Goal: Task Accomplishment & Management: Use online tool/utility

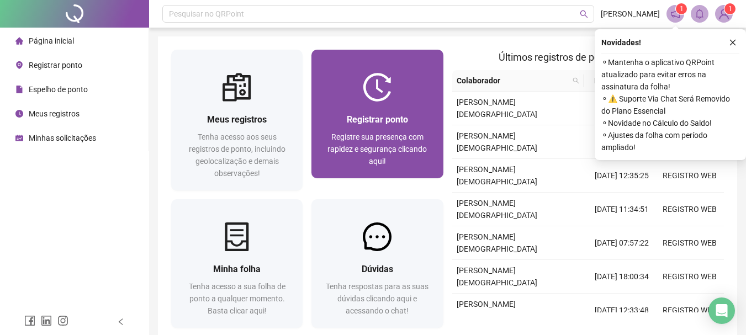
click at [425, 117] on div "Registrar ponto" at bounding box center [377, 120] width 105 height 14
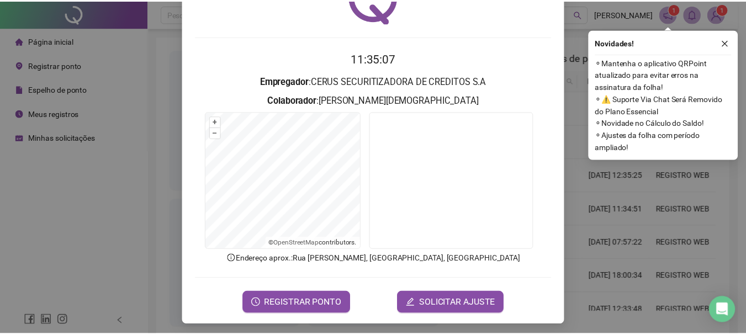
scroll to position [72, 0]
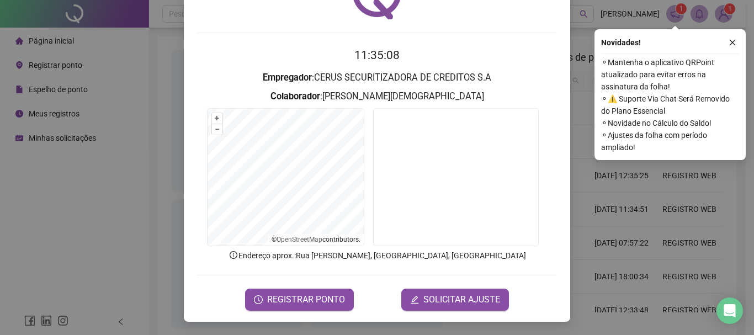
click at [263, 286] on form "11:35:08 Empregador : CERUS SECURITIZADORA DE CREDITOS S.A Colaborador : [PERSO…" at bounding box center [377, 178] width 360 height 264
click at [276, 297] on span "REGISTRAR PONTO" at bounding box center [306, 299] width 78 height 13
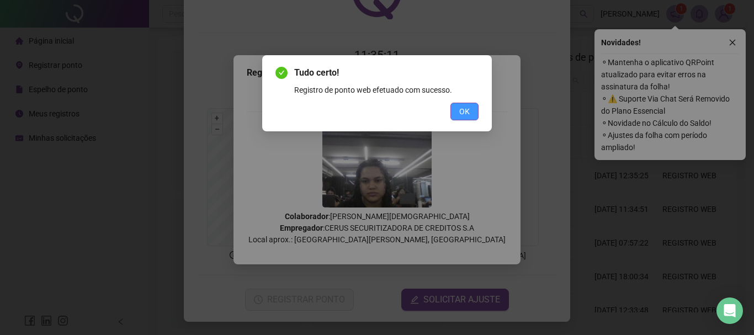
click at [473, 103] on button "OK" at bounding box center [464, 112] width 28 height 18
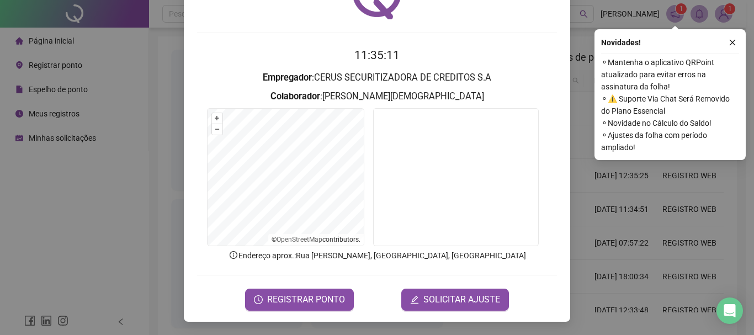
click at [145, 171] on div "Registro de ponto web 11:35:11 Empregador : CERUS SECURITIZADORA DE CREDITOS S.…" at bounding box center [377, 167] width 754 height 335
